Goal: Information Seeking & Learning: Learn about a topic

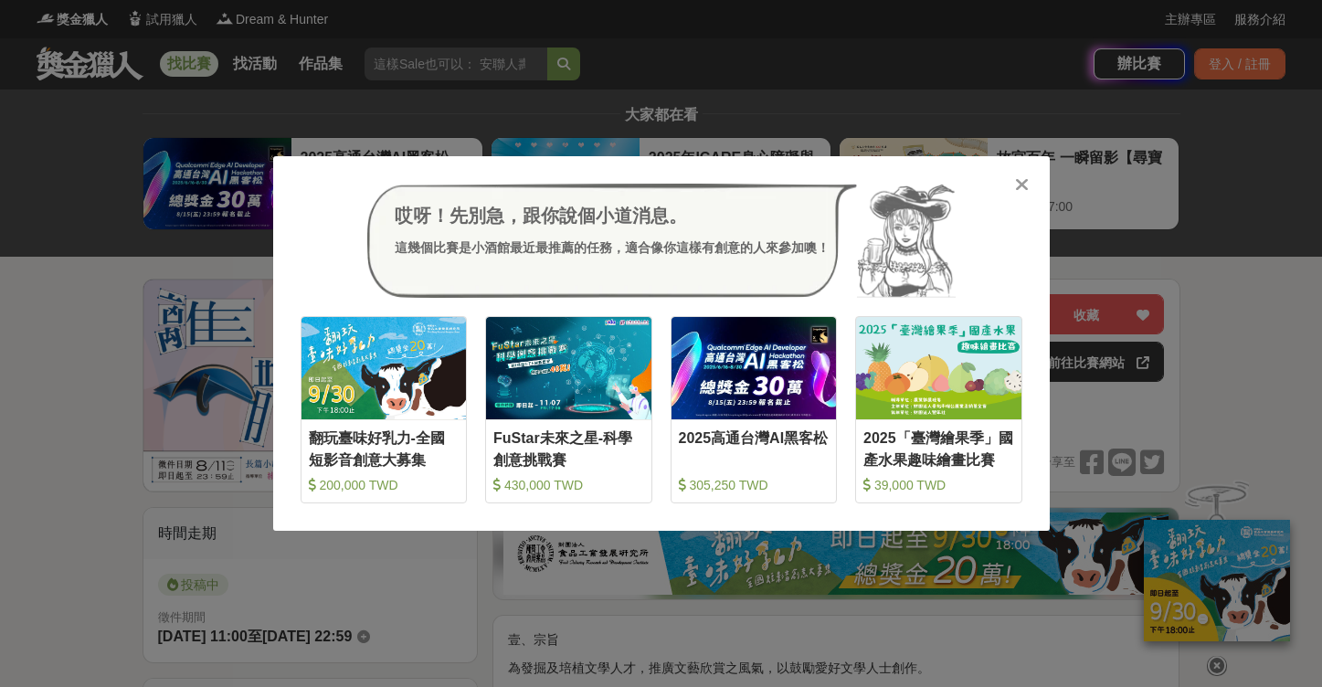
click at [1014, 184] on div at bounding box center [1022, 184] width 18 height 18
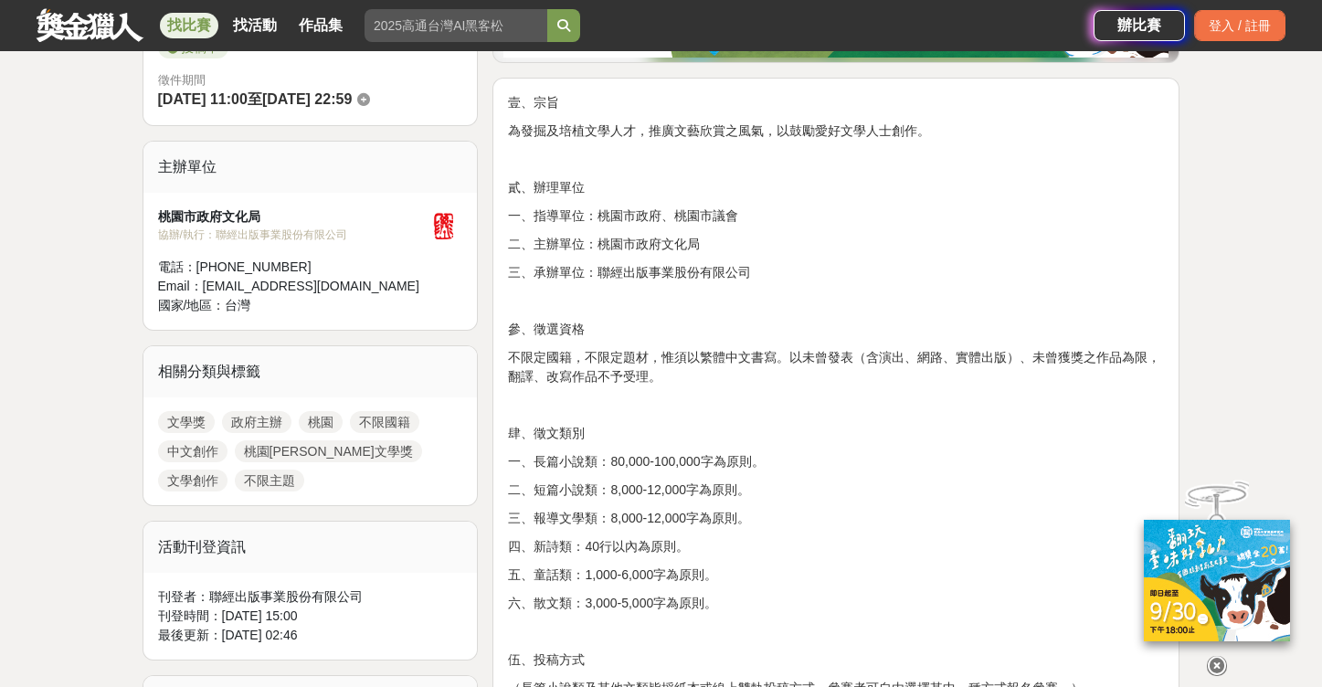
scroll to position [703, 0]
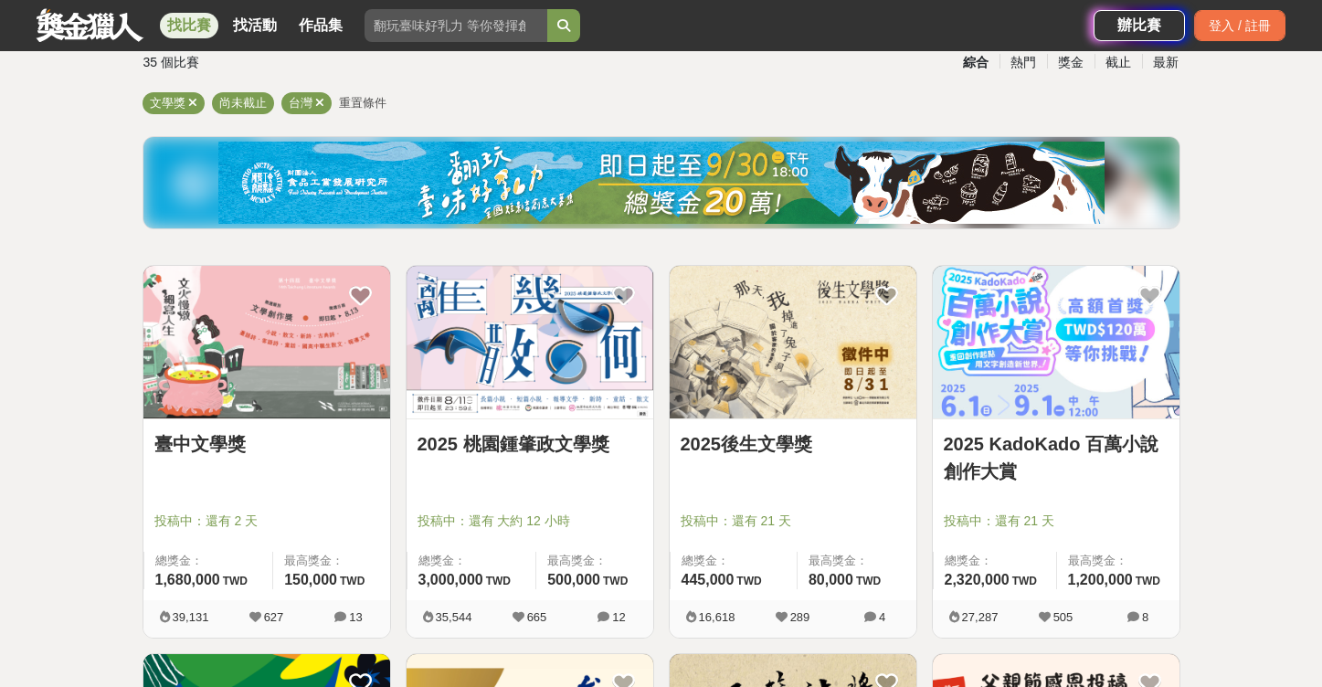
scroll to position [273, 0]
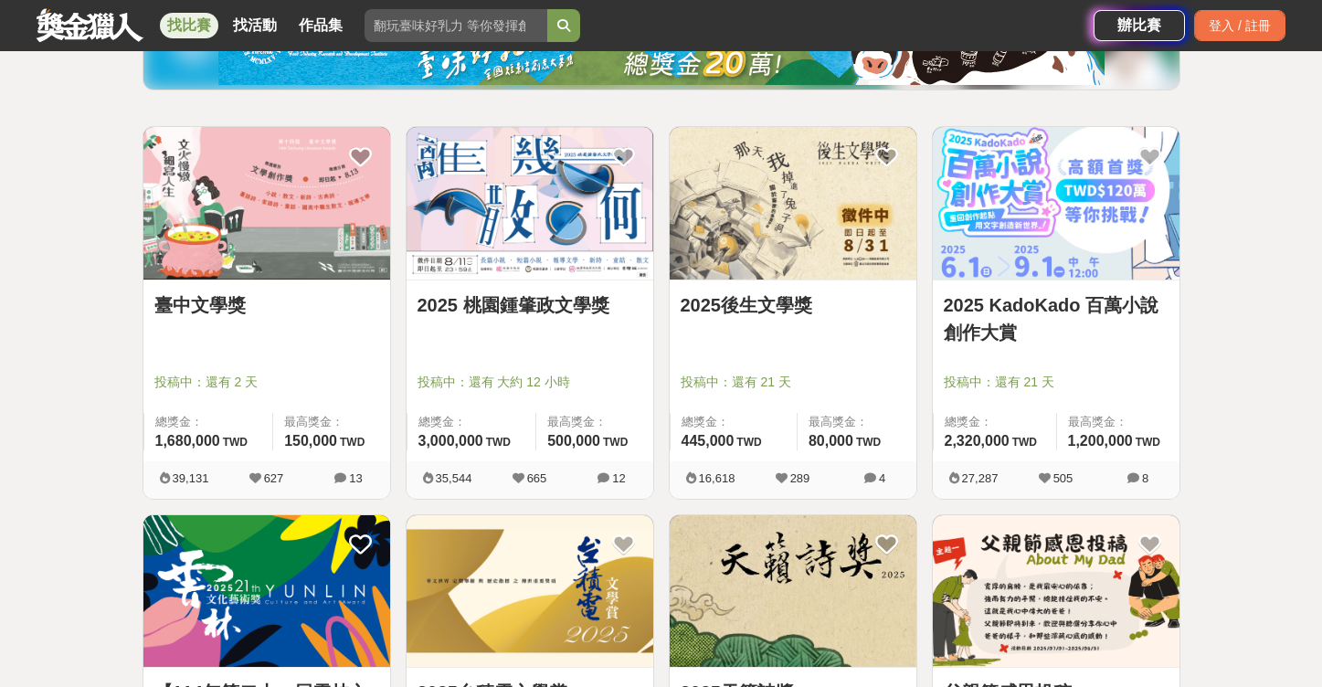
click at [788, 304] on link "2025後生文學獎" at bounding box center [793, 305] width 225 height 27
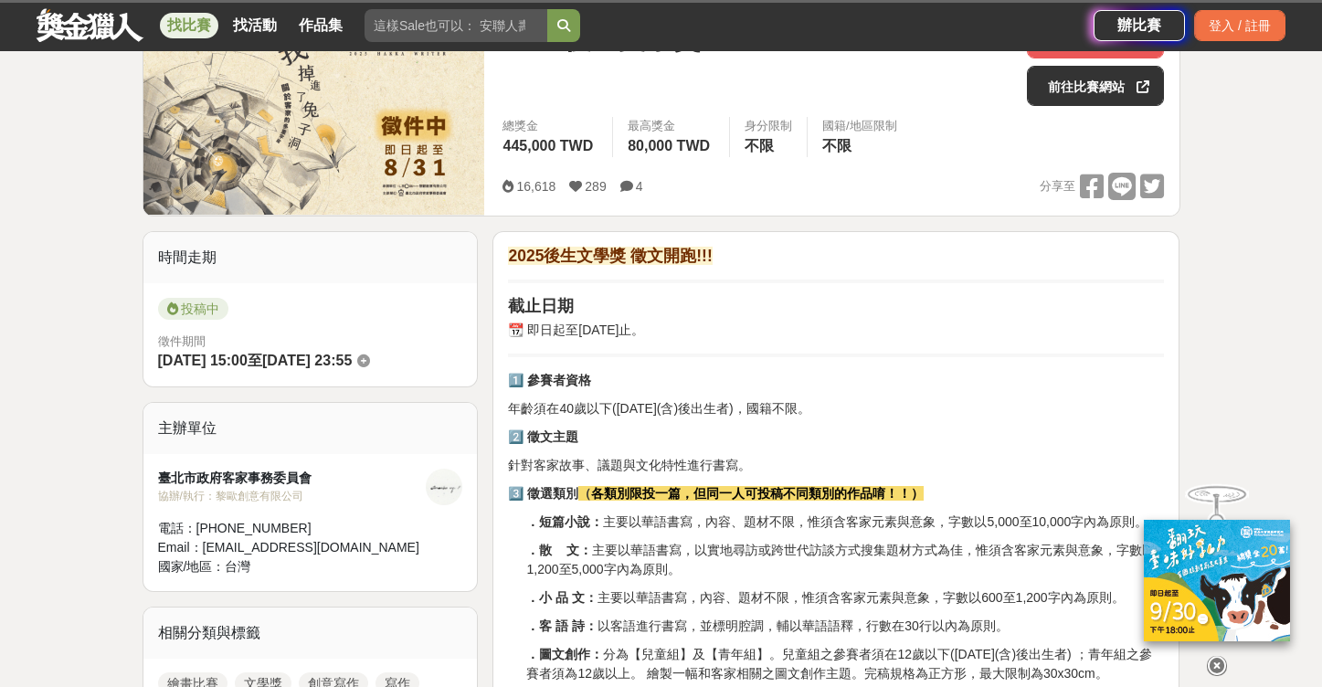
scroll to position [268, 0]
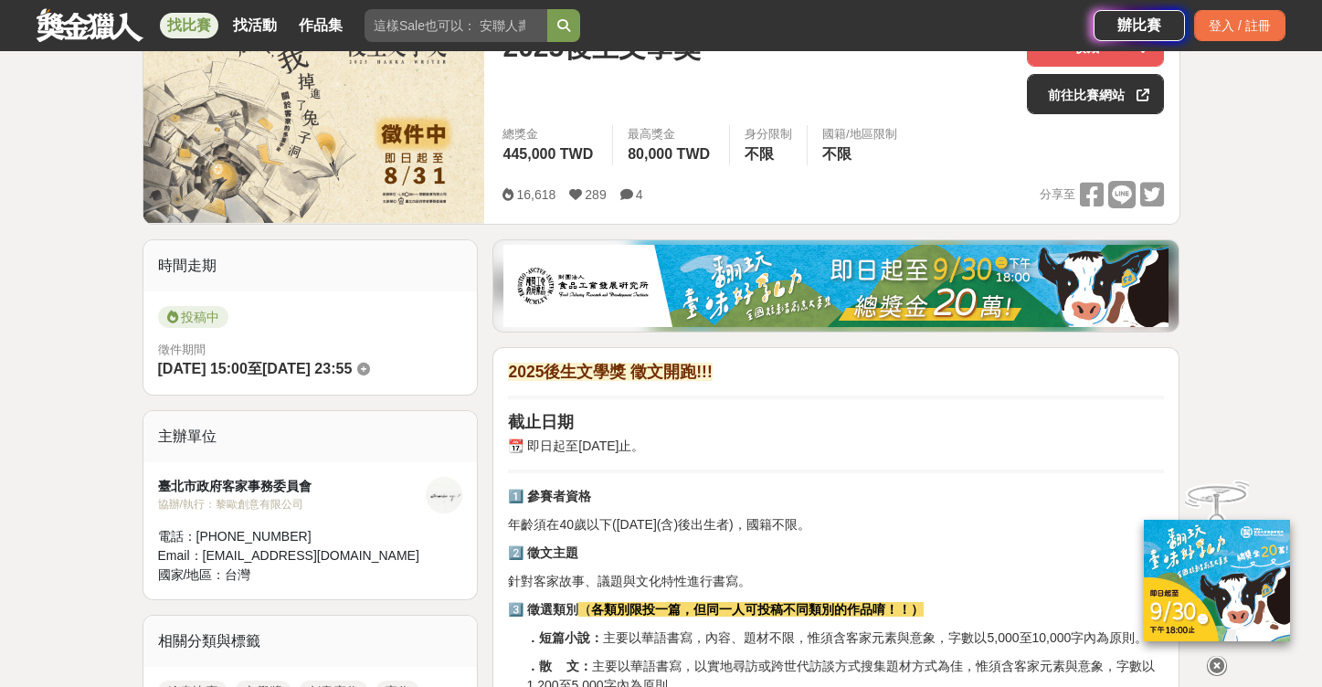
scroll to position [273, 0]
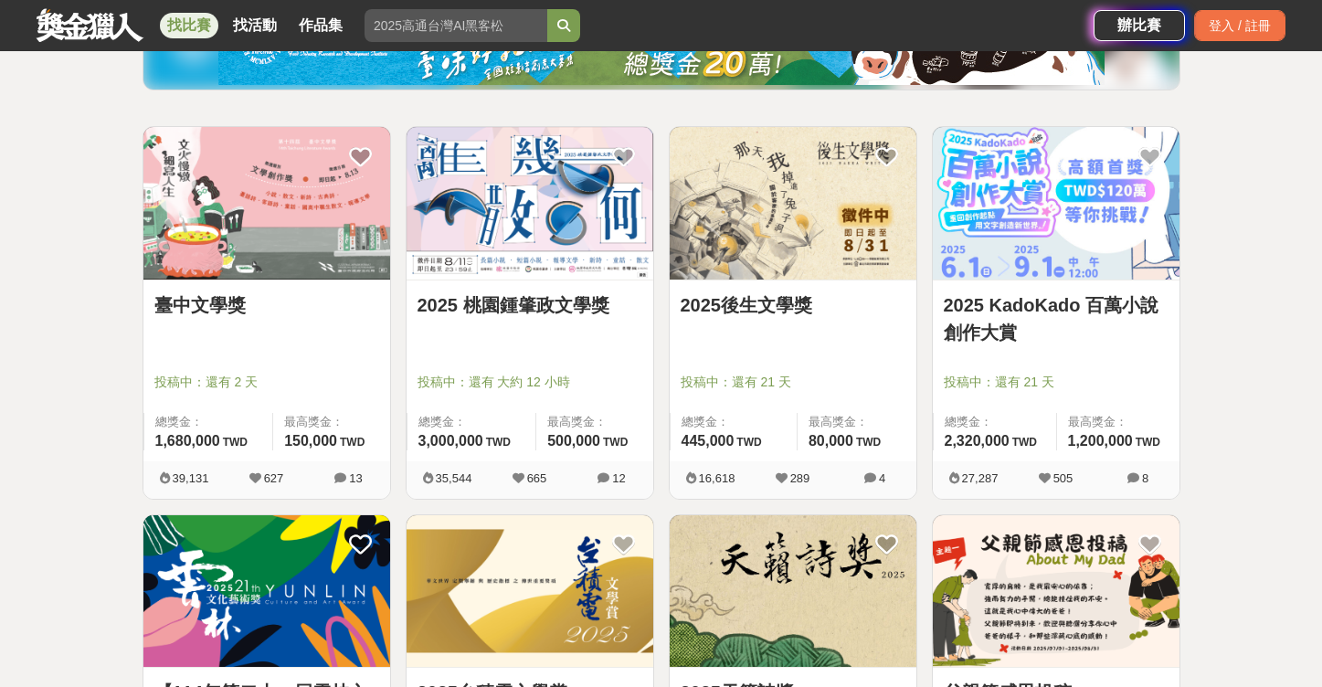
click at [1090, 304] on link "2025 KadoKado 百萬小說創作大賞" at bounding box center [1056, 319] width 225 height 55
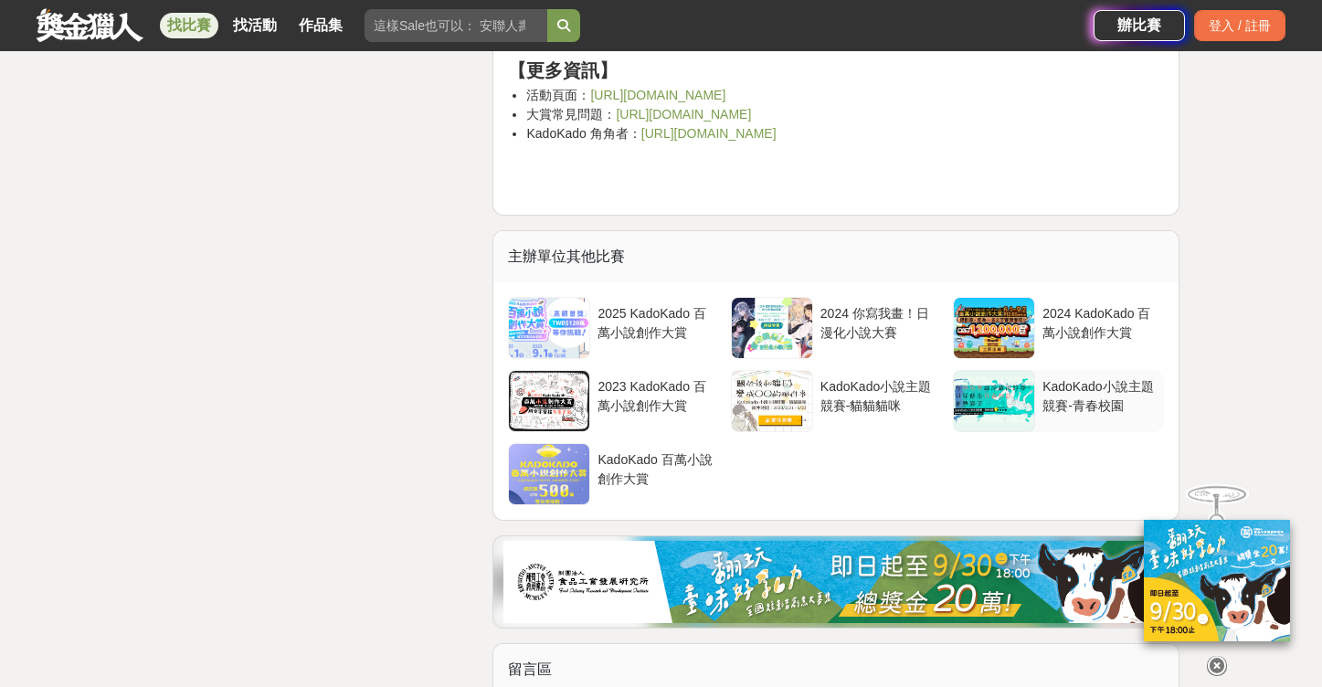
scroll to position [6948, 0]
